Goal: Information Seeking & Learning: Find specific page/section

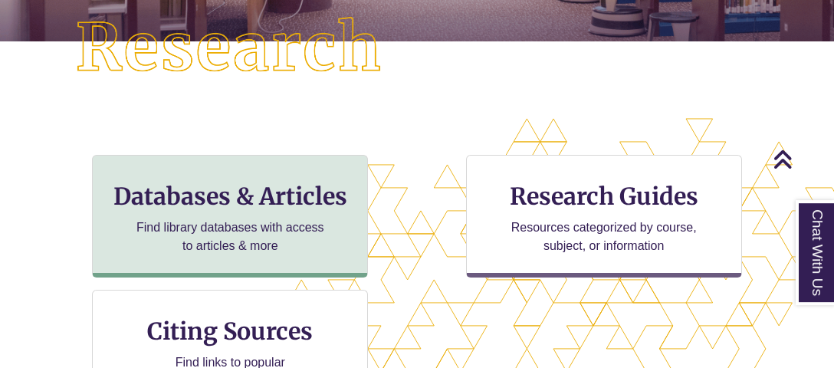
scroll to position [613, 834]
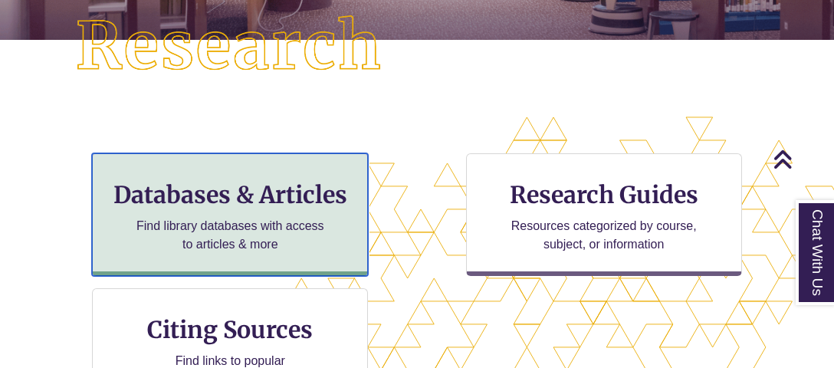
click at [224, 199] on h3 "Databases & Articles" at bounding box center [230, 194] width 250 height 29
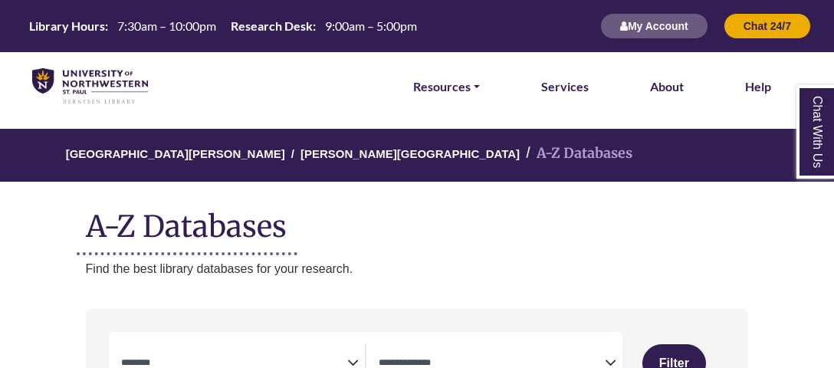
select select "Database Subject Filter"
select select "Database Types Filter"
select select "Database Subject Filter"
select select "Database Types Filter"
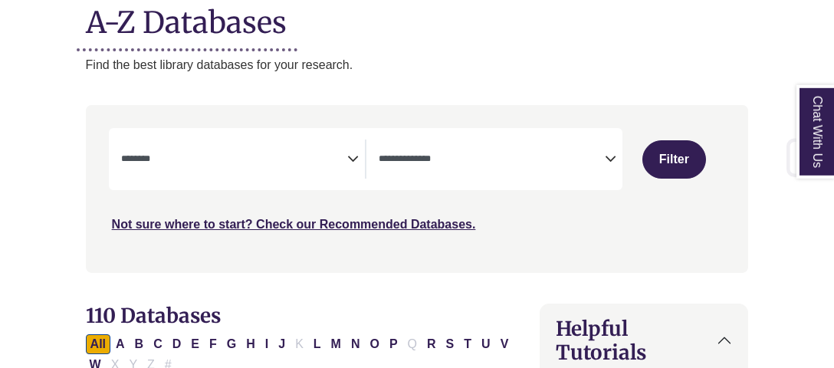
scroll to position [323, 0]
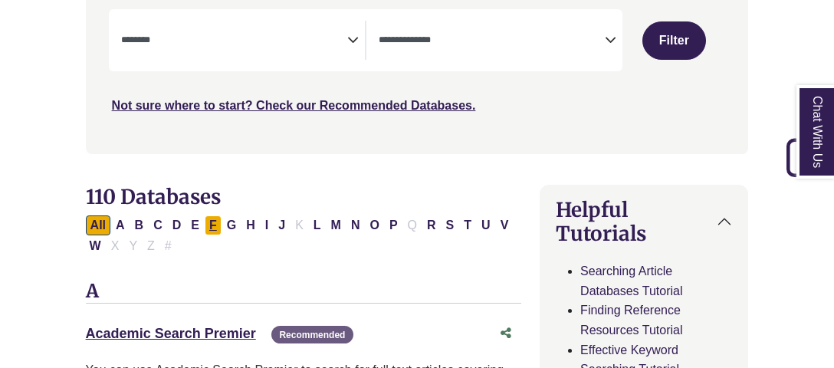
click at [208, 223] on button "F" at bounding box center [213, 225] width 17 height 20
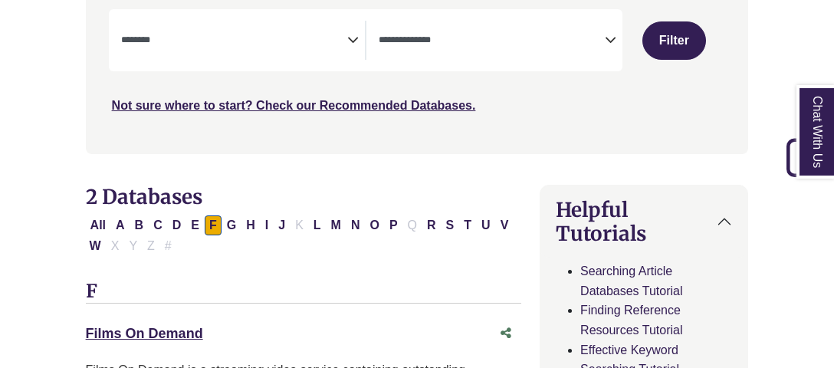
select select "Database Subject Filter"
select select "Database Types Filter"
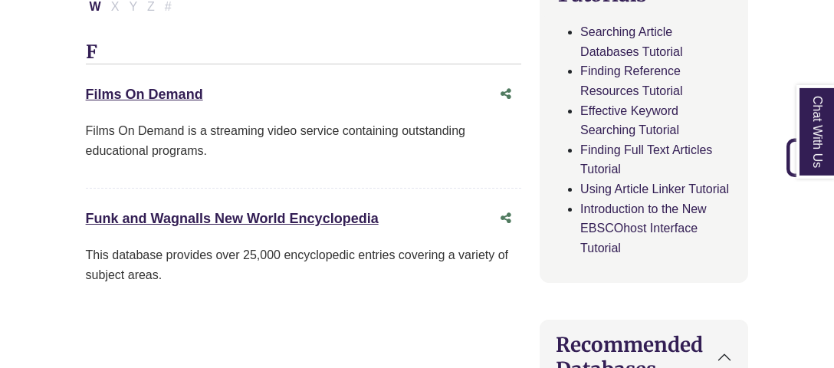
scroll to position [565, 0]
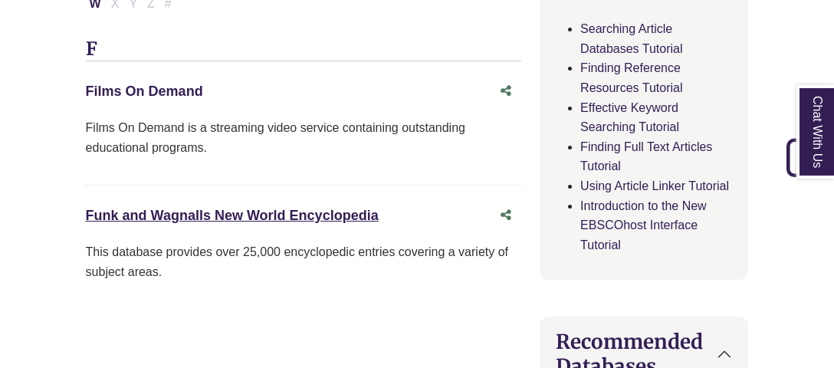
click at [162, 93] on link "Films On Demand This link opens in a new window" at bounding box center [144, 91] width 117 height 15
